Goal: Task Accomplishment & Management: Use online tool/utility

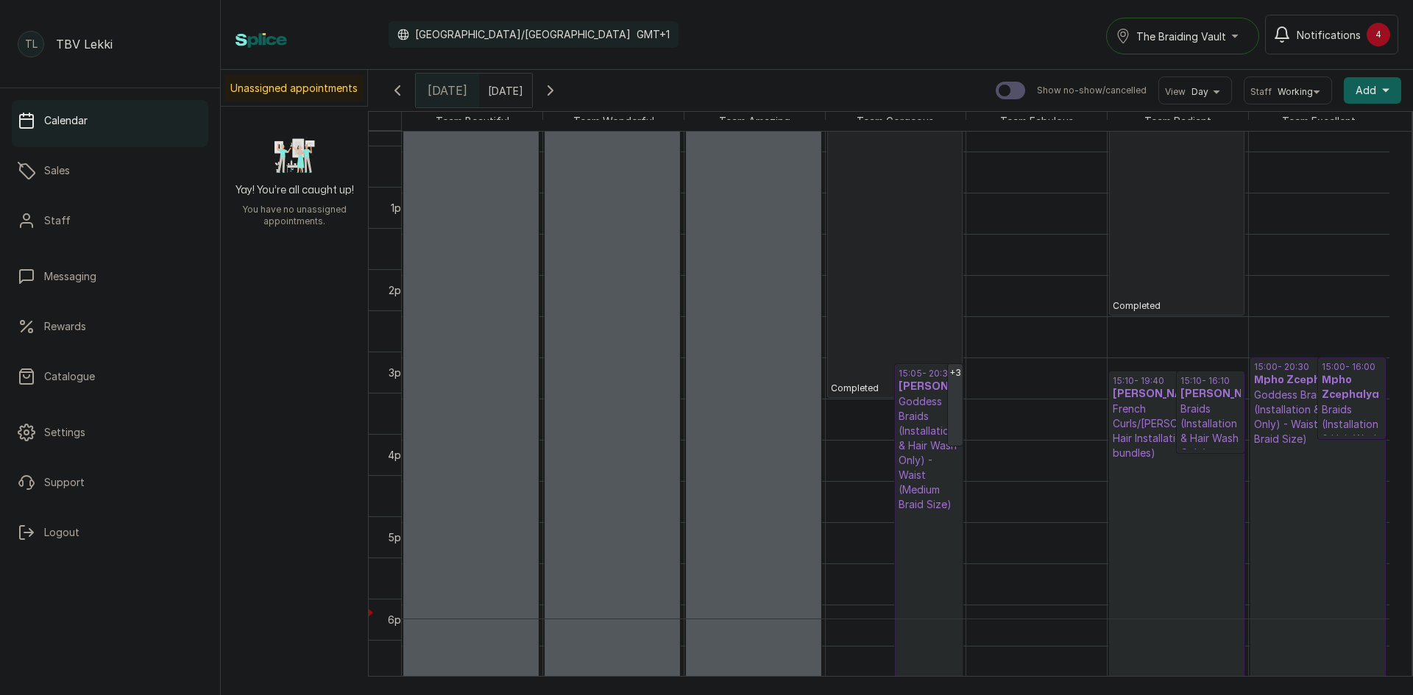
scroll to position [1010, 0]
